Goal: Task Accomplishment & Management: Use online tool/utility

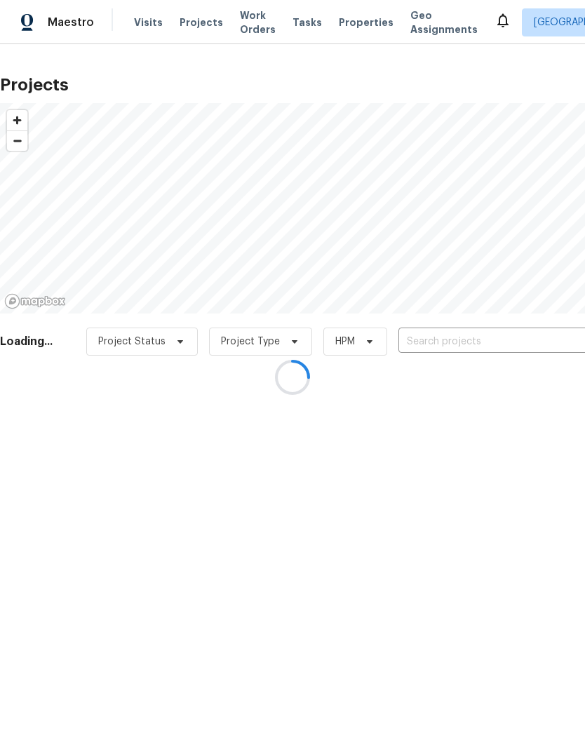
click at [435, 341] on div at bounding box center [292, 377] width 585 height 754
click at [436, 338] on div at bounding box center [292, 377] width 585 height 754
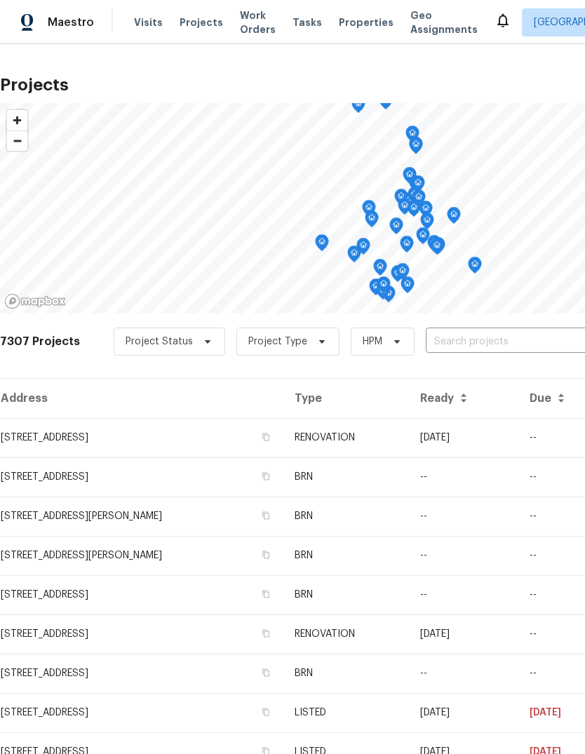
click at [450, 331] on input "text" at bounding box center [506, 342] width 161 height 22
type input "1709"
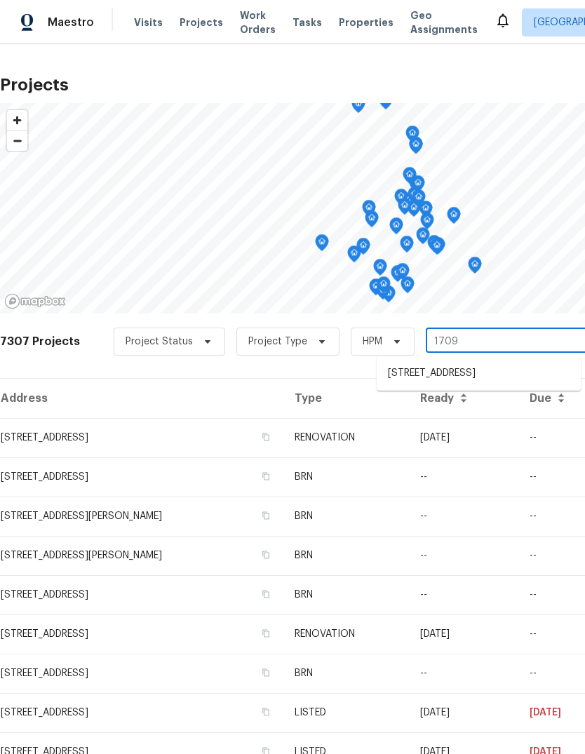
click at [482, 373] on li "[STREET_ADDRESS]" at bounding box center [479, 373] width 204 height 23
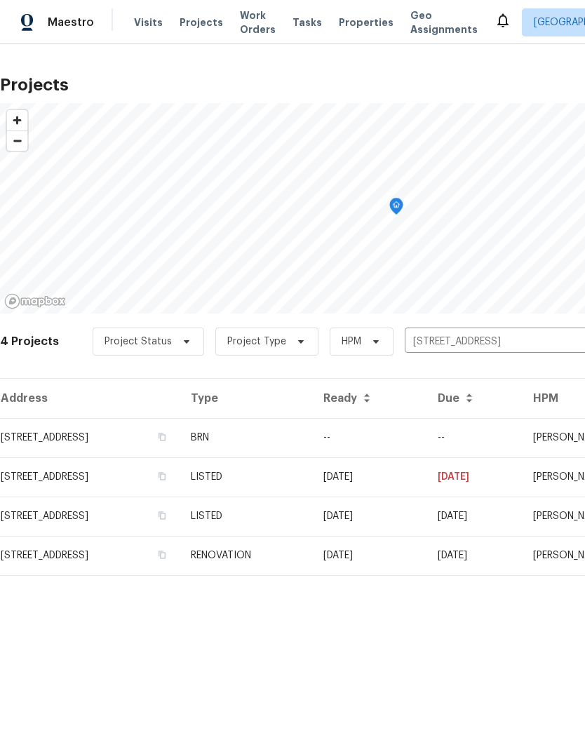
click at [56, 446] on td "[STREET_ADDRESS]" at bounding box center [90, 437] width 180 height 39
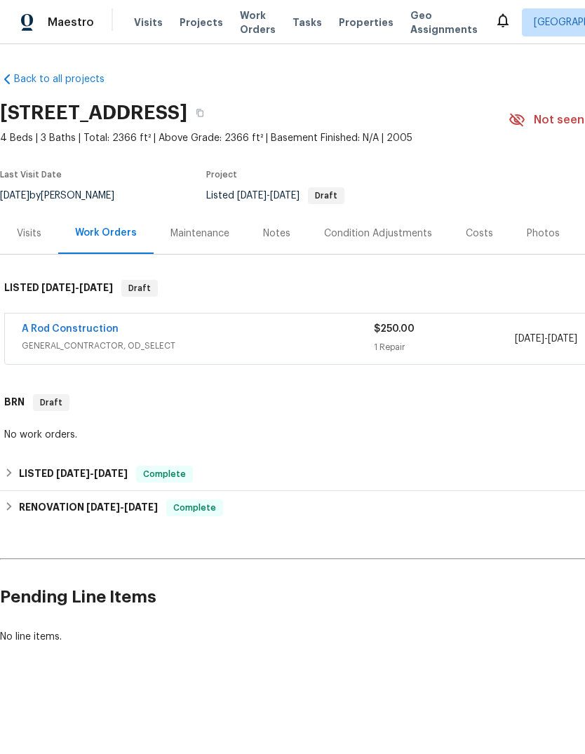
click at [45, 333] on link "A Rod Construction" at bounding box center [70, 329] width 97 height 10
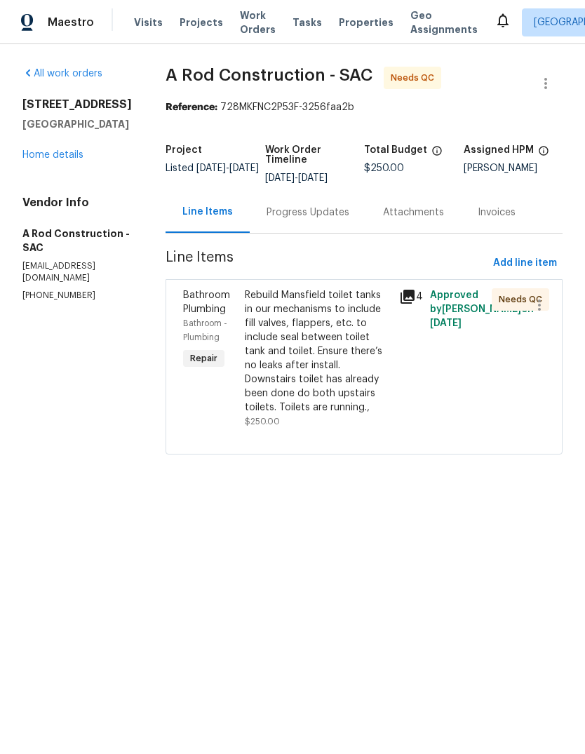
click at [39, 160] on link "Home details" at bounding box center [52, 155] width 61 height 10
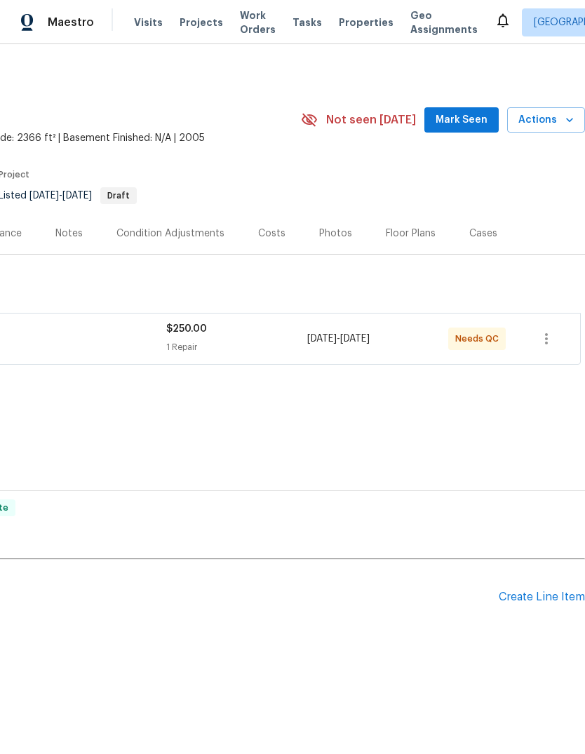
scroll to position [0, 208]
click at [546, 337] on icon "button" at bounding box center [546, 338] width 17 height 17
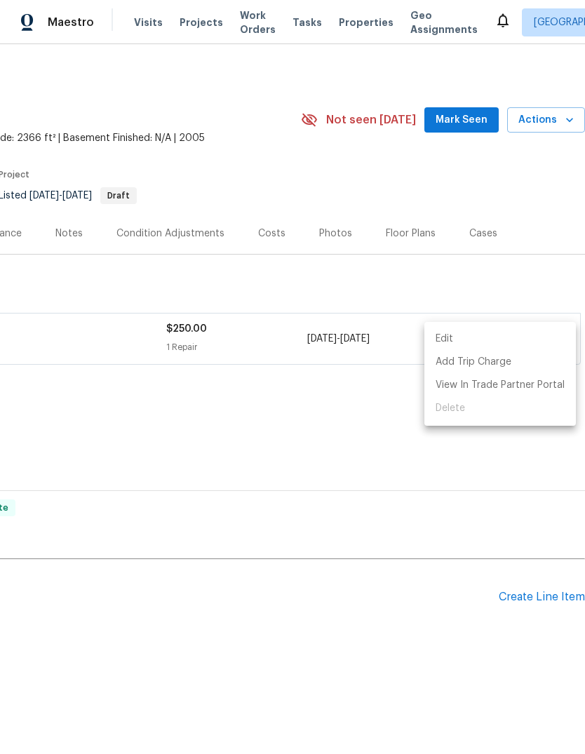
click at [434, 426] on div at bounding box center [292, 377] width 585 height 754
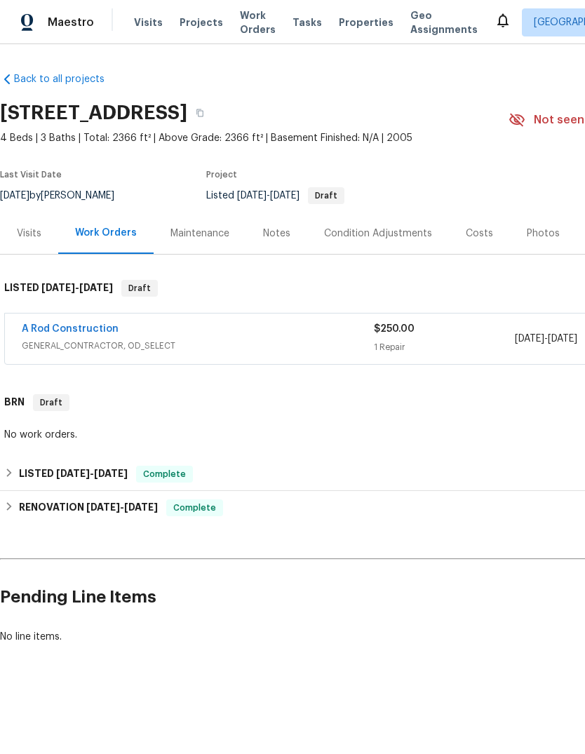
scroll to position [0, 0]
click at [67, 333] on link "A Rod Construction" at bounding box center [70, 329] width 97 height 10
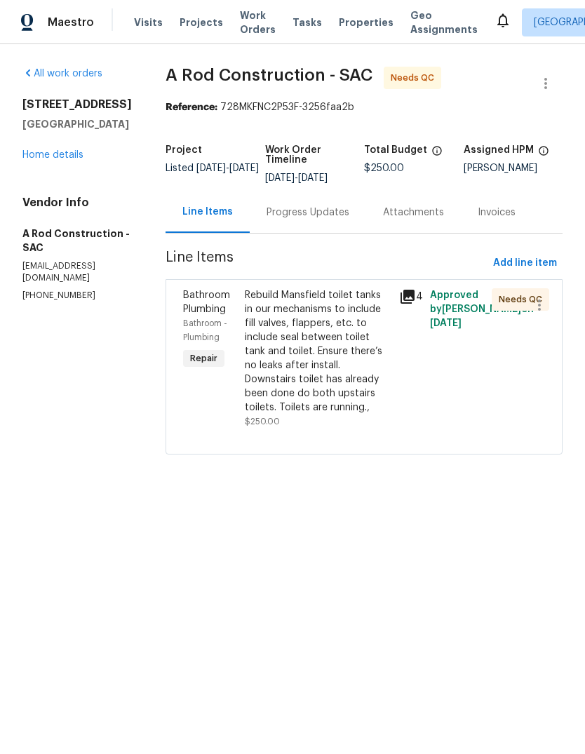
click at [366, 363] on div "Rebuild Mansfield toilet tanks in our mechanisms to include fill valves, flappe…" at bounding box center [318, 351] width 146 height 126
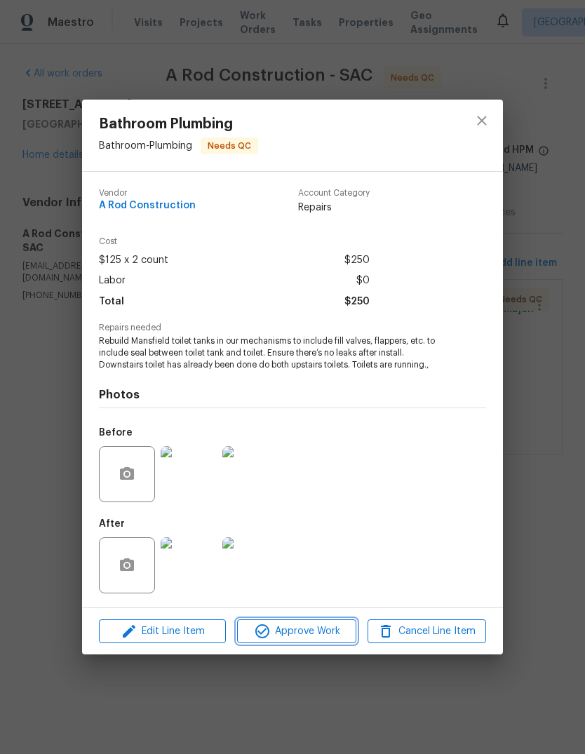
click at [329, 635] on span "Approve Work" at bounding box center [296, 632] width 110 height 18
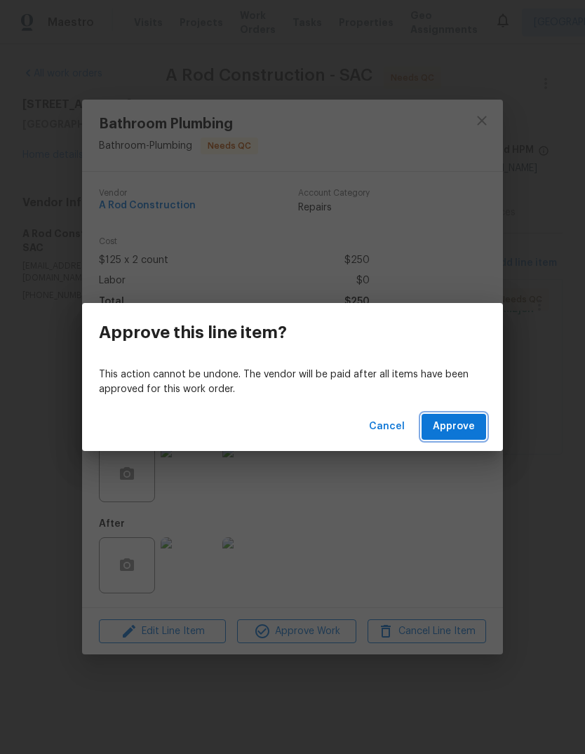
click at [464, 429] on span "Approve" at bounding box center [454, 427] width 42 height 18
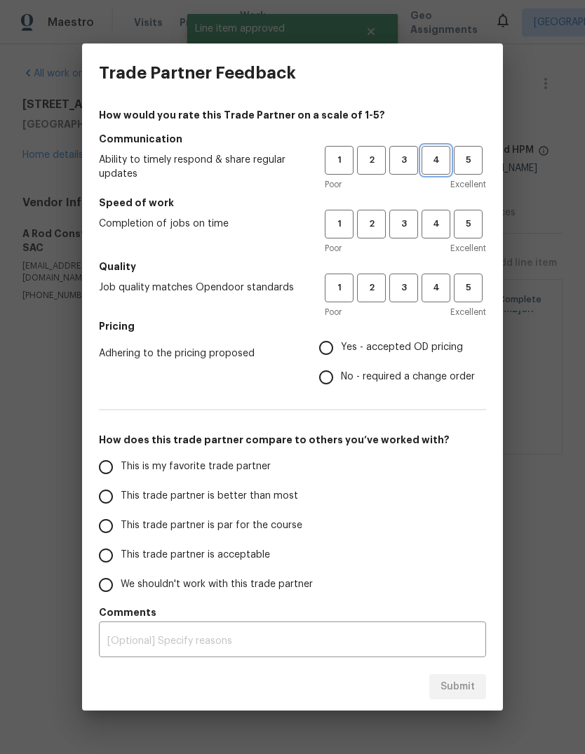
click at [428, 151] on button "4" at bounding box center [436, 160] width 29 height 29
click at [438, 223] on span "4" at bounding box center [436, 224] width 26 height 16
click at [437, 281] on span "4" at bounding box center [436, 288] width 26 height 16
click at [328, 342] on input "Yes - accepted OD pricing" at bounding box center [325, 347] width 29 height 29
radio input "true"
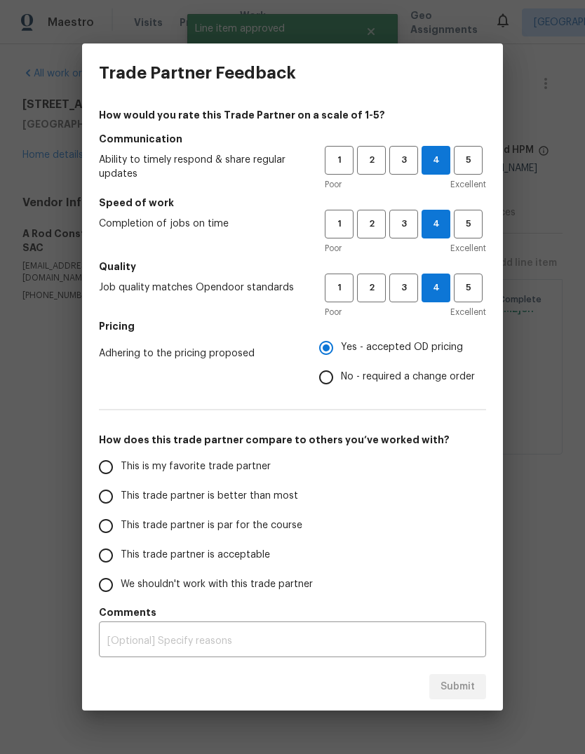
click at [101, 496] on input "This trade partner is better than most" at bounding box center [105, 496] width 29 height 29
click at [455, 689] on span "Submit" at bounding box center [458, 687] width 34 height 18
radio input "true"
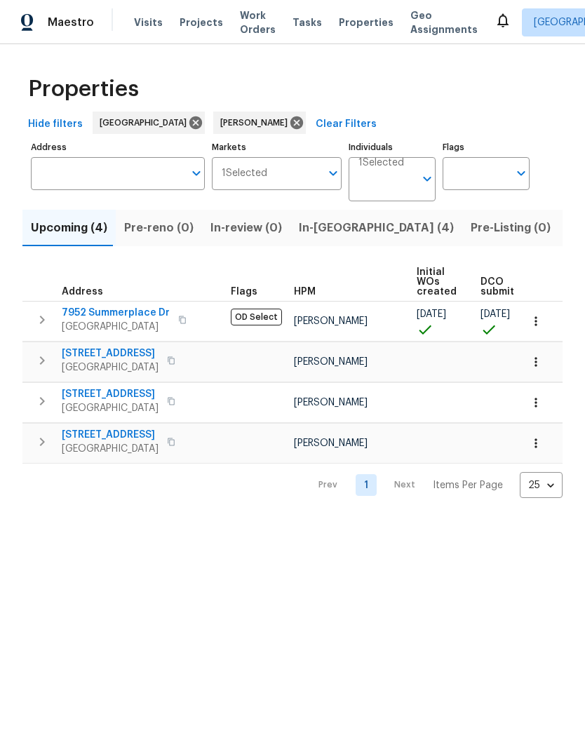
click at [568, 229] on span "Listed (15)" at bounding box center [597, 228] width 58 height 20
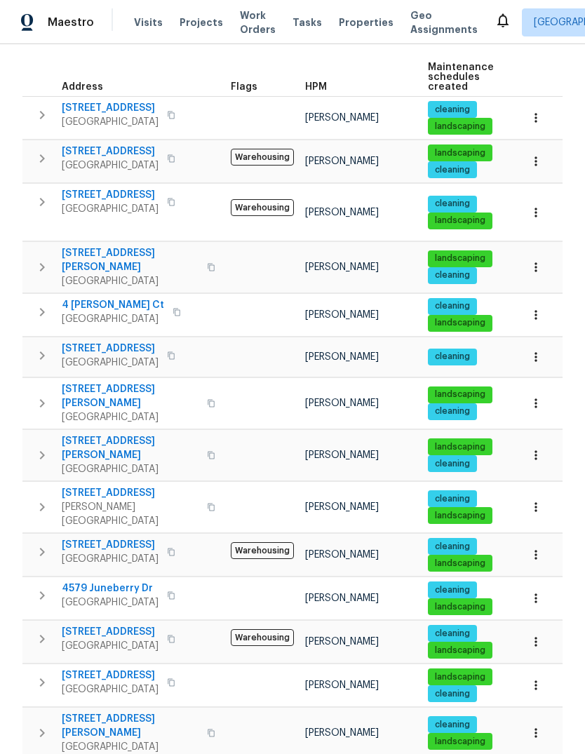
scroll to position [204, 0]
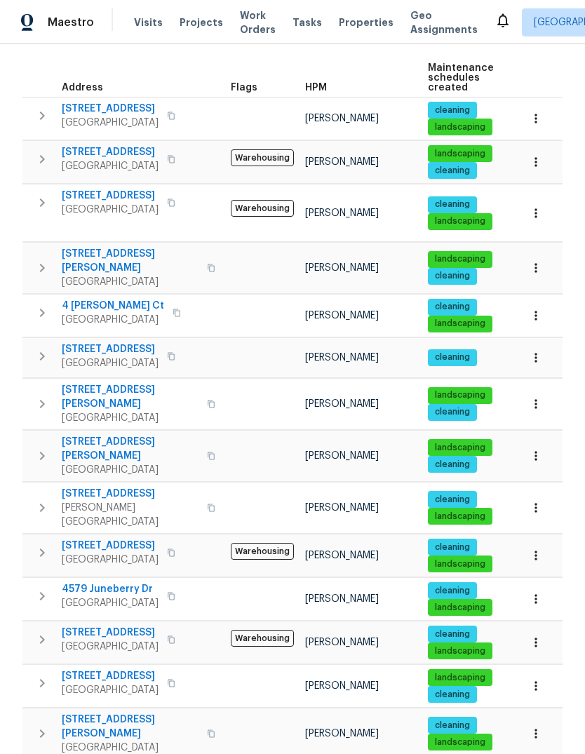
click at [81, 501] on span "[PERSON_NAME][GEOGRAPHIC_DATA]" at bounding box center [130, 515] width 137 height 28
click at [75, 487] on span "[STREET_ADDRESS]" at bounding box center [130, 494] width 137 height 14
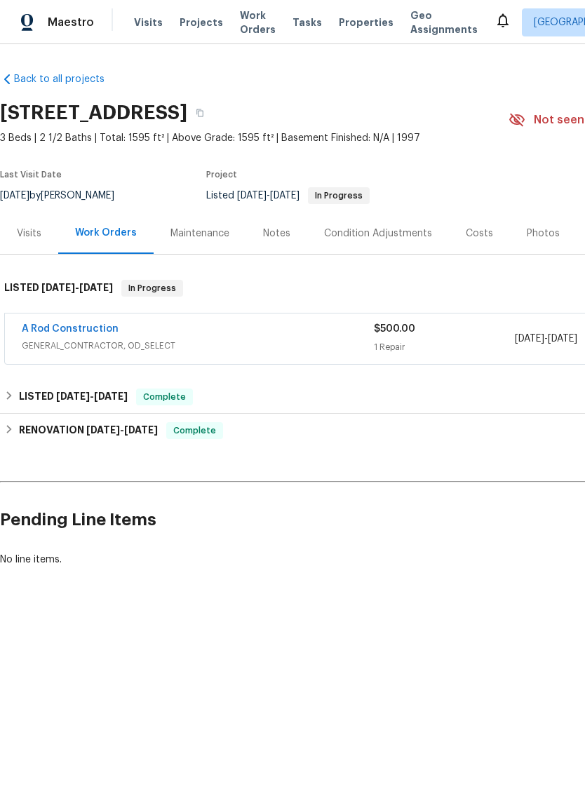
click at [51, 328] on link "A Rod Construction" at bounding box center [70, 329] width 97 height 10
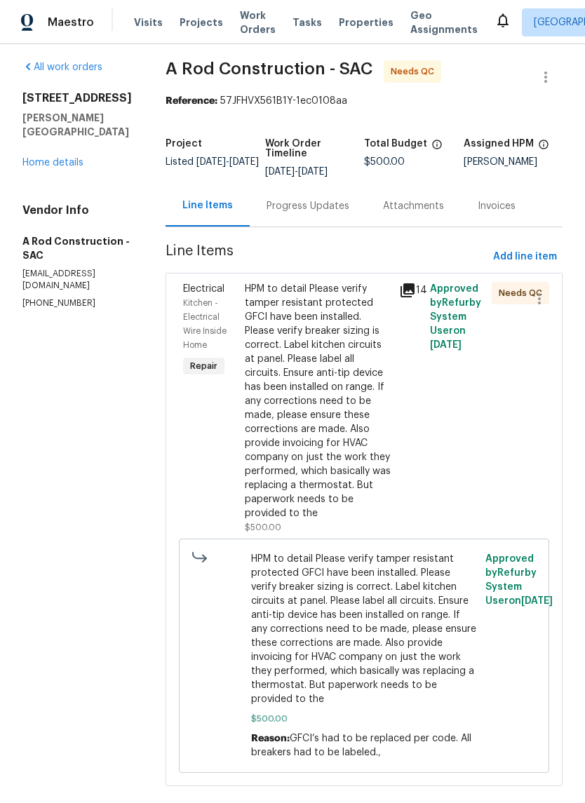
scroll to position [6, 0]
click at [337, 396] on div "HPM to detail Please verify tamper resistant protected GFCI have been installed…" at bounding box center [318, 402] width 146 height 239
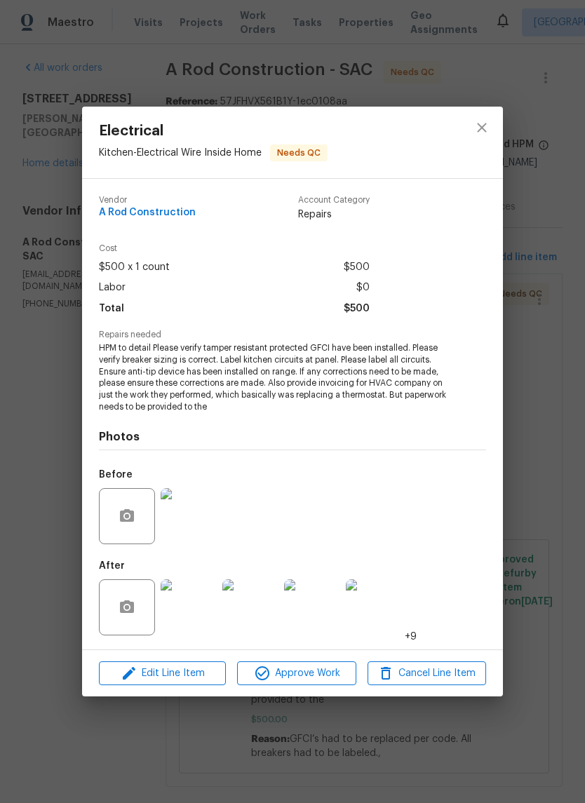
click at [252, 615] on img at bounding box center [250, 607] width 56 height 56
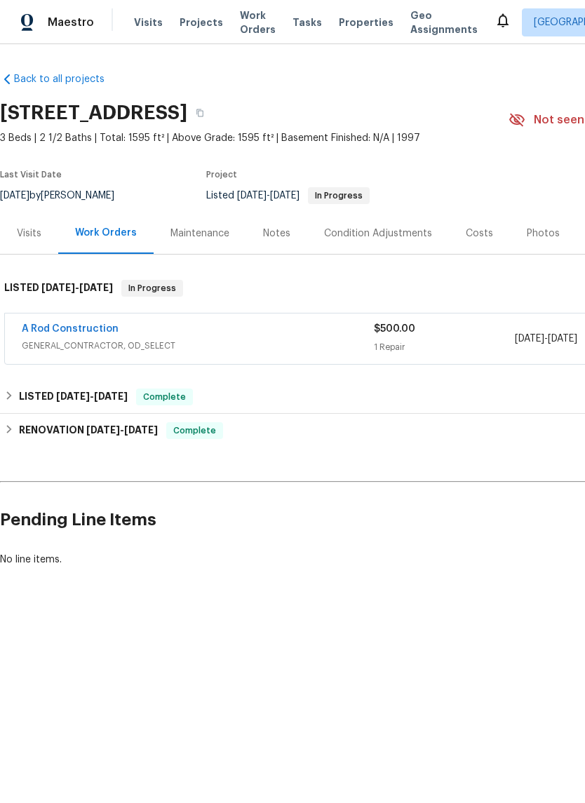
click at [48, 332] on link "A Rod Construction" at bounding box center [70, 329] width 97 height 10
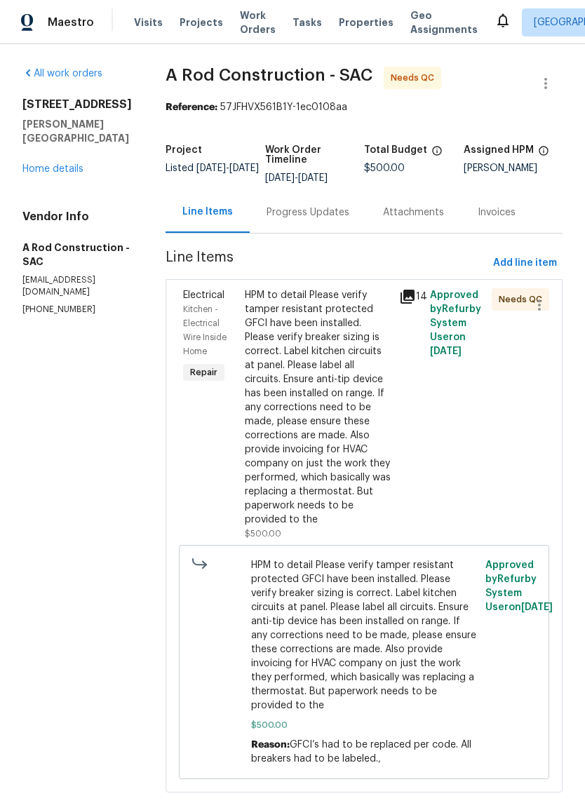
click at [337, 460] on div "HPM to detail Please verify tamper resistant protected GFCI have been installed…" at bounding box center [318, 407] width 146 height 239
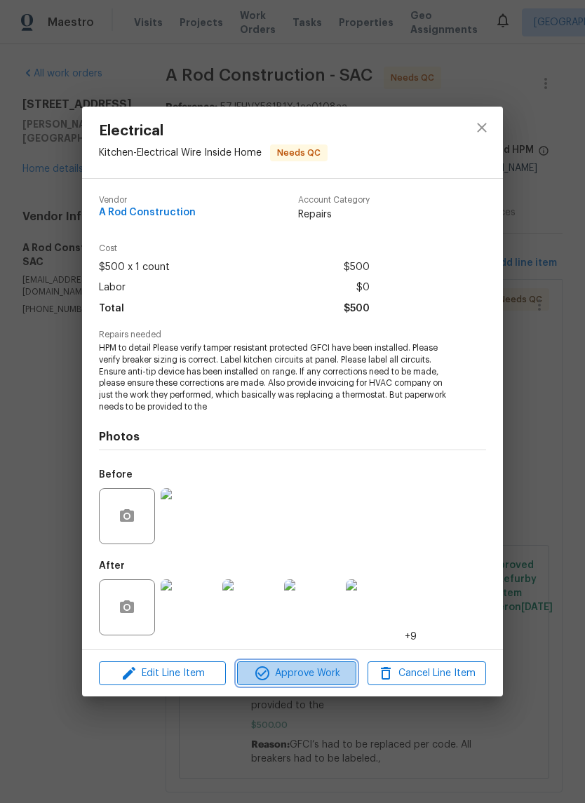
click at [324, 677] on span "Approve Work" at bounding box center [296, 674] width 110 height 18
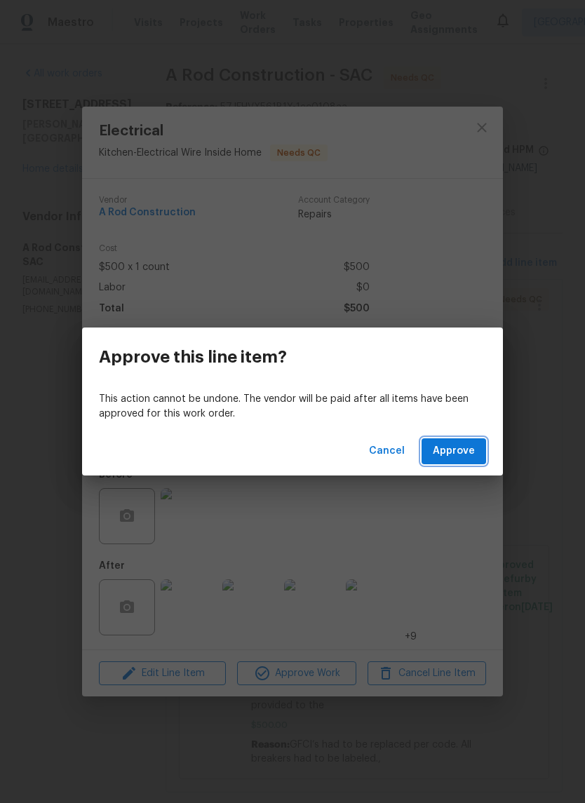
click at [459, 455] on span "Approve" at bounding box center [454, 452] width 42 height 18
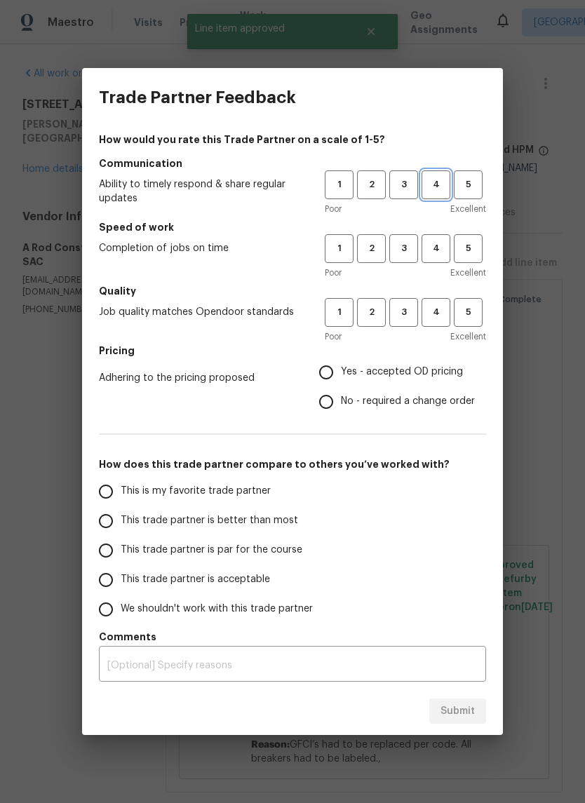
click at [433, 177] on span "4" at bounding box center [436, 185] width 26 height 16
click at [429, 255] on span "4" at bounding box center [436, 249] width 26 height 16
click at [104, 493] on input "This is my favorite trade partner" at bounding box center [105, 491] width 29 height 29
radio input "true"
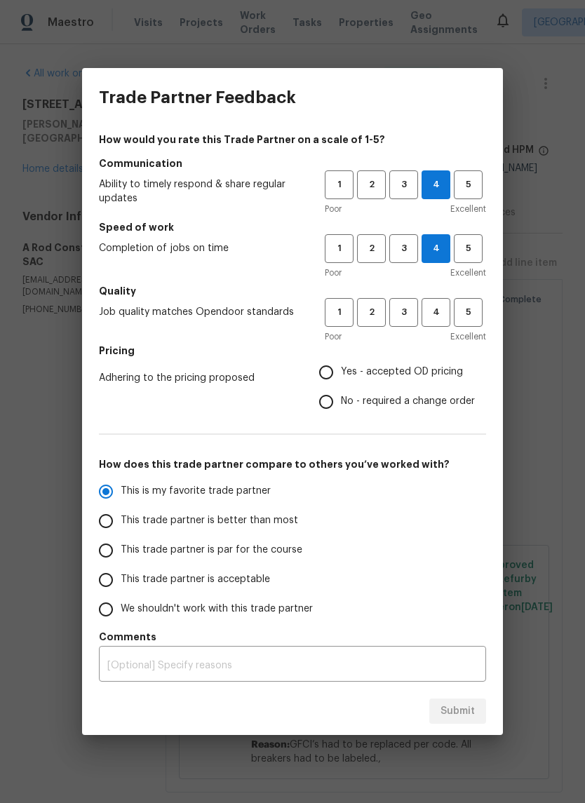
click at [326, 370] on input "Yes - accepted OD pricing" at bounding box center [325, 372] width 29 height 29
click at [434, 310] on span "4" at bounding box center [436, 312] width 26 height 16
click at [471, 710] on span "Submit" at bounding box center [458, 712] width 34 height 18
radio input "false"
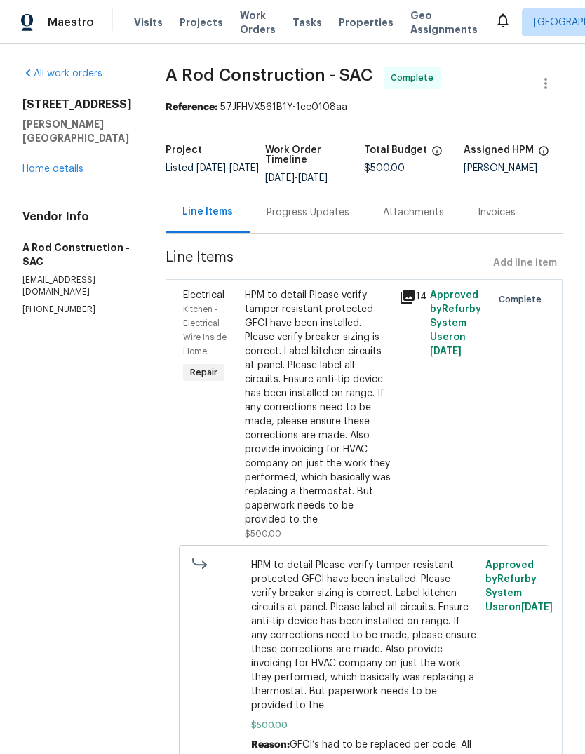
click at [189, 24] on span "Projects" at bounding box center [201, 22] width 43 height 14
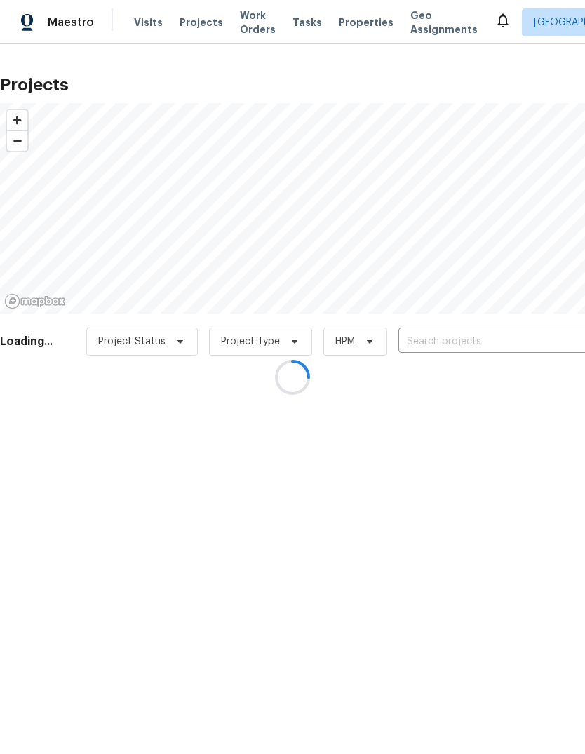
click at [462, 344] on div at bounding box center [292, 377] width 585 height 754
click at [449, 341] on div at bounding box center [292, 377] width 585 height 754
click at [448, 345] on div at bounding box center [292, 377] width 585 height 754
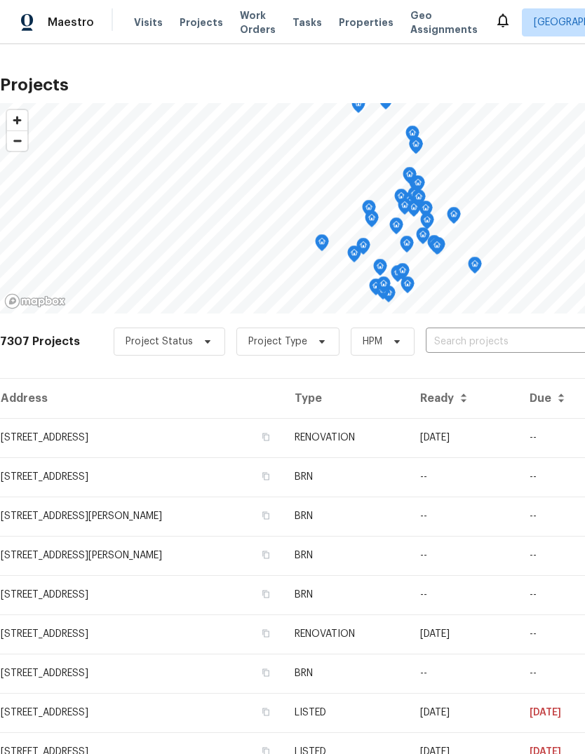
click at [455, 337] on input "text" at bounding box center [506, 342] width 161 height 22
type input "4244"
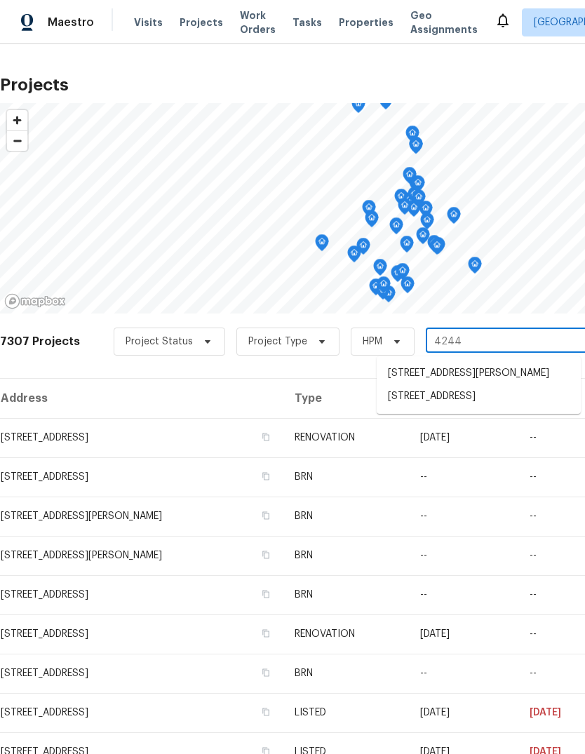
click at [480, 408] on li "4244 Crossroads Way, Rancho Cordova, CA 95742" at bounding box center [479, 396] width 204 height 23
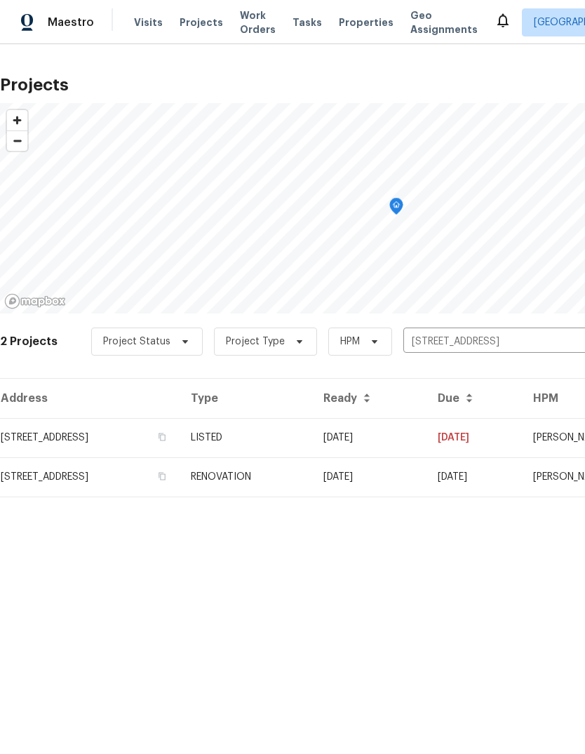
click at [41, 443] on td "4244 Crossroads Way, Rancho Cordova, CA 95742" at bounding box center [90, 437] width 180 height 39
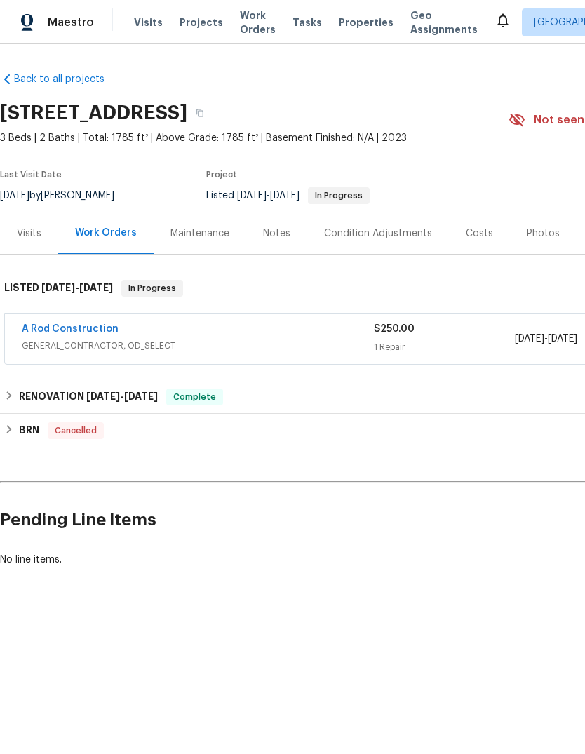
click at [61, 344] on span "GENERAL_CONTRACTOR, OD_SELECT" at bounding box center [198, 346] width 352 height 14
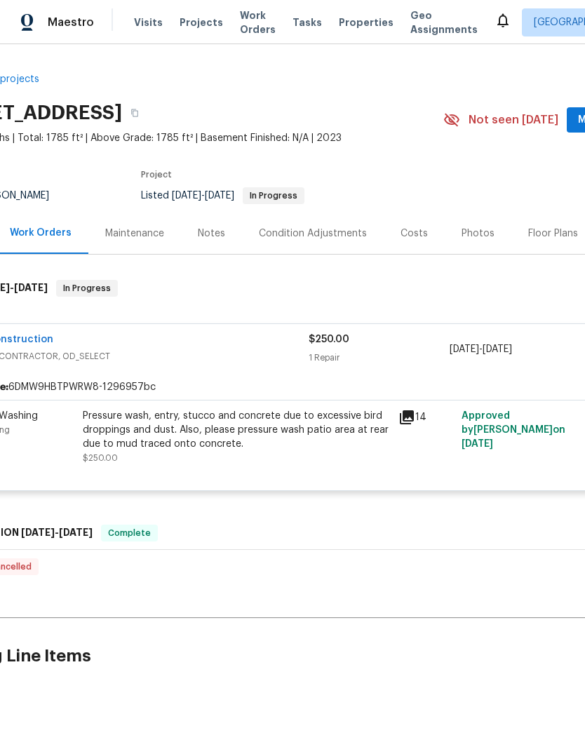
scroll to position [0, 67]
click at [290, 431] on div "Pressure wash, entry, stucco and concrete due to excessive bird droppings and d…" at bounding box center [234, 430] width 307 height 42
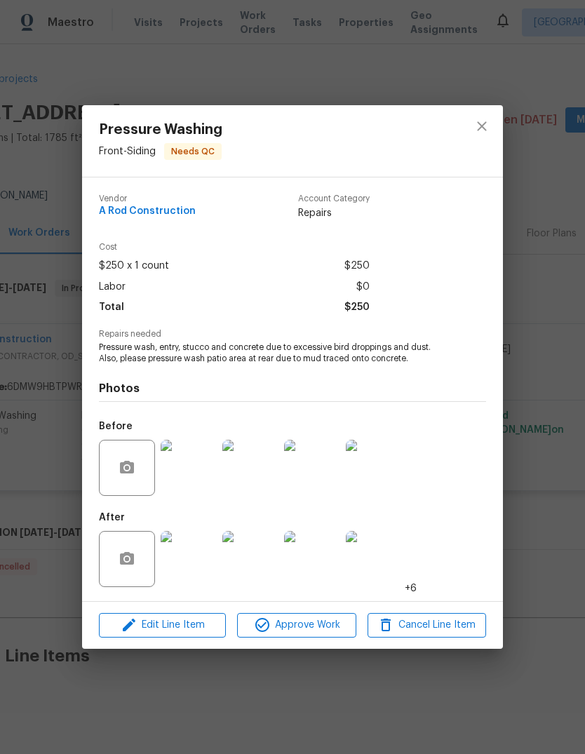
click at [180, 563] on img at bounding box center [189, 559] width 56 height 56
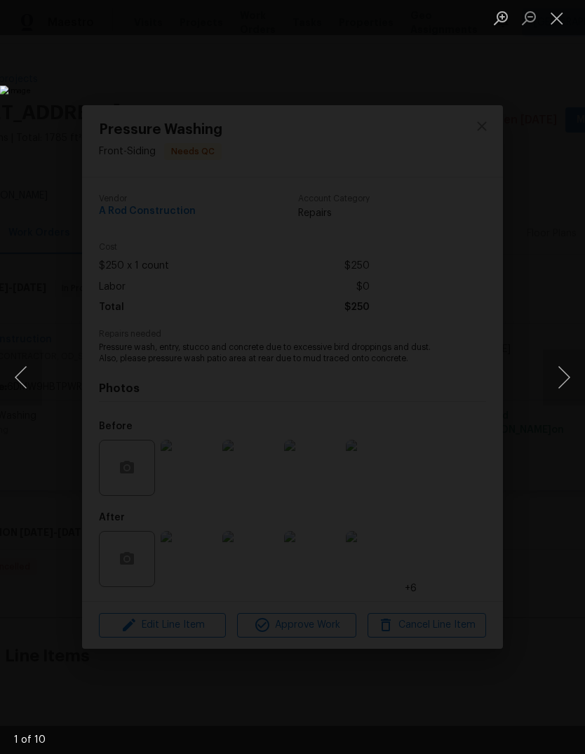
click at [569, 369] on button "Next image" at bounding box center [564, 377] width 42 height 56
click at [563, 373] on button "Next image" at bounding box center [564, 377] width 42 height 56
click at [566, 370] on button "Next image" at bounding box center [564, 377] width 42 height 56
click at [563, 376] on button "Next image" at bounding box center [564, 377] width 42 height 56
click at [554, 18] on button "Close lightbox" at bounding box center [557, 18] width 28 height 25
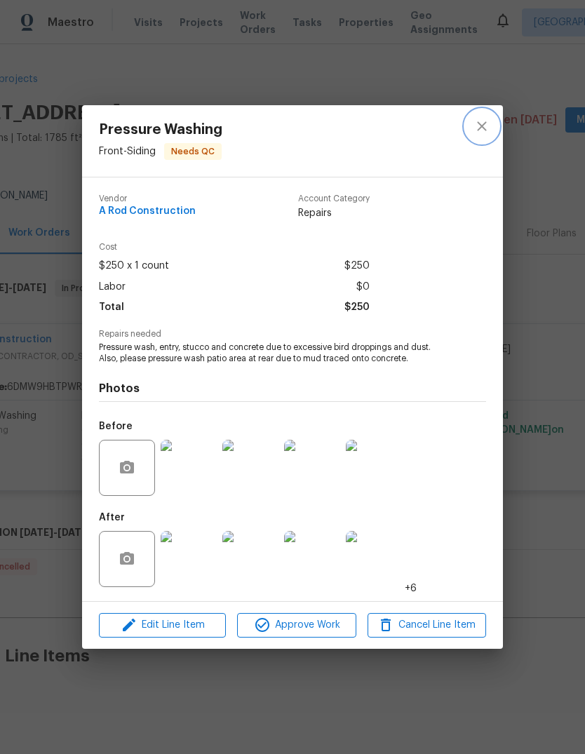
click at [491, 114] on button "close" at bounding box center [482, 126] width 34 height 34
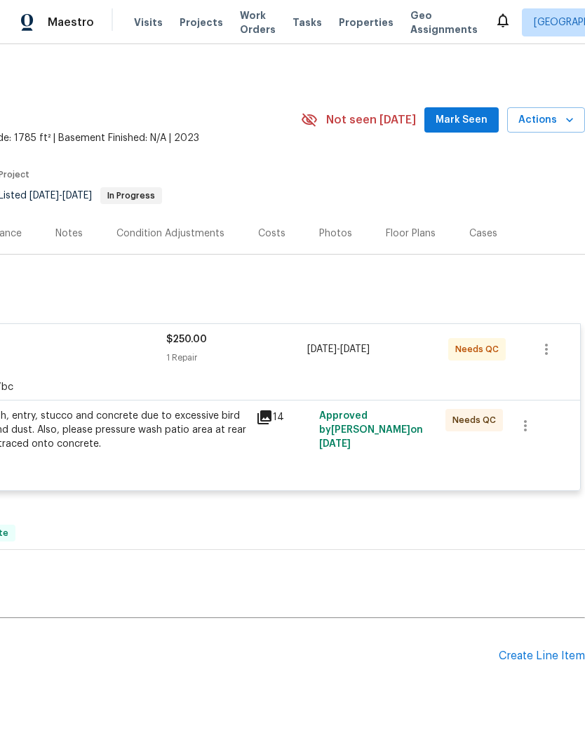
scroll to position [0, 208]
click at [462, 114] on span "Mark Seen" at bounding box center [462, 121] width 52 height 18
